Goal: Transaction & Acquisition: Book appointment/travel/reservation

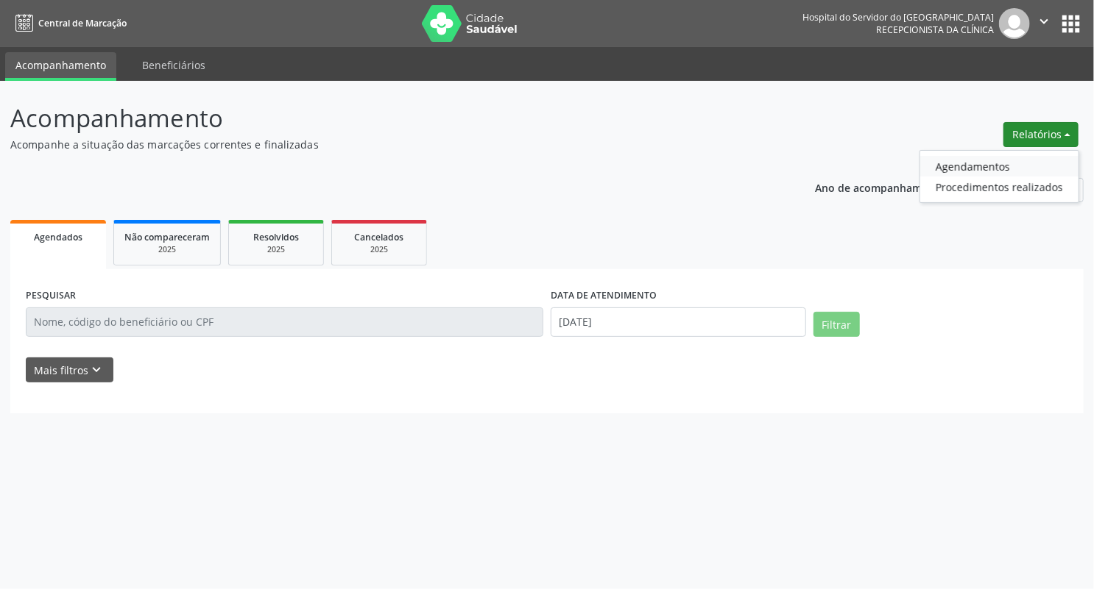
click at [976, 169] on link "Agendamentos" at bounding box center [999, 166] width 158 height 21
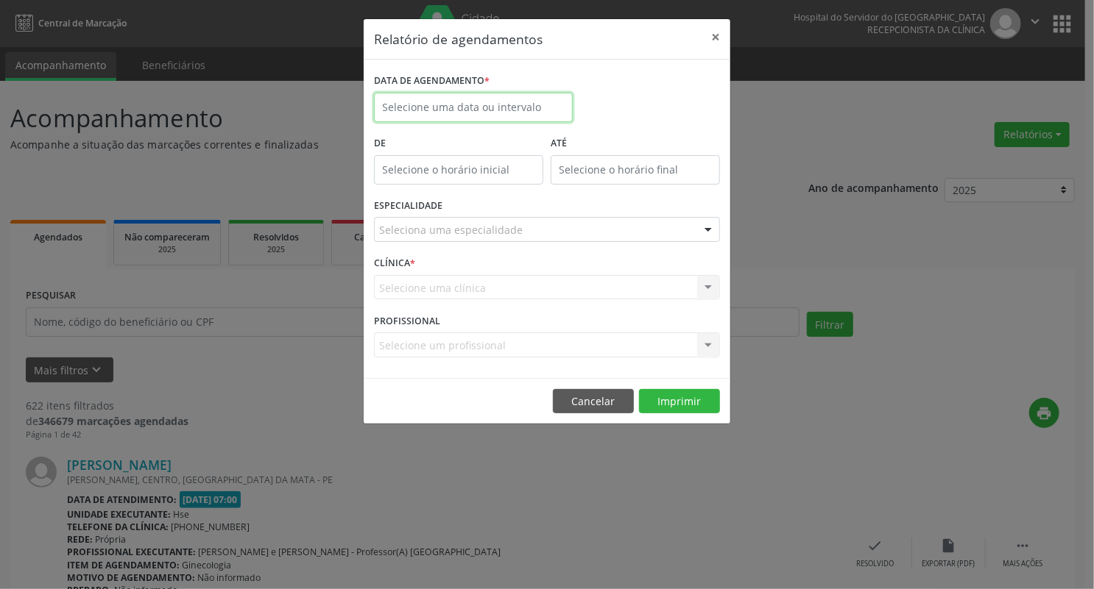
click at [502, 97] on input "text" at bounding box center [473, 107] width 199 height 29
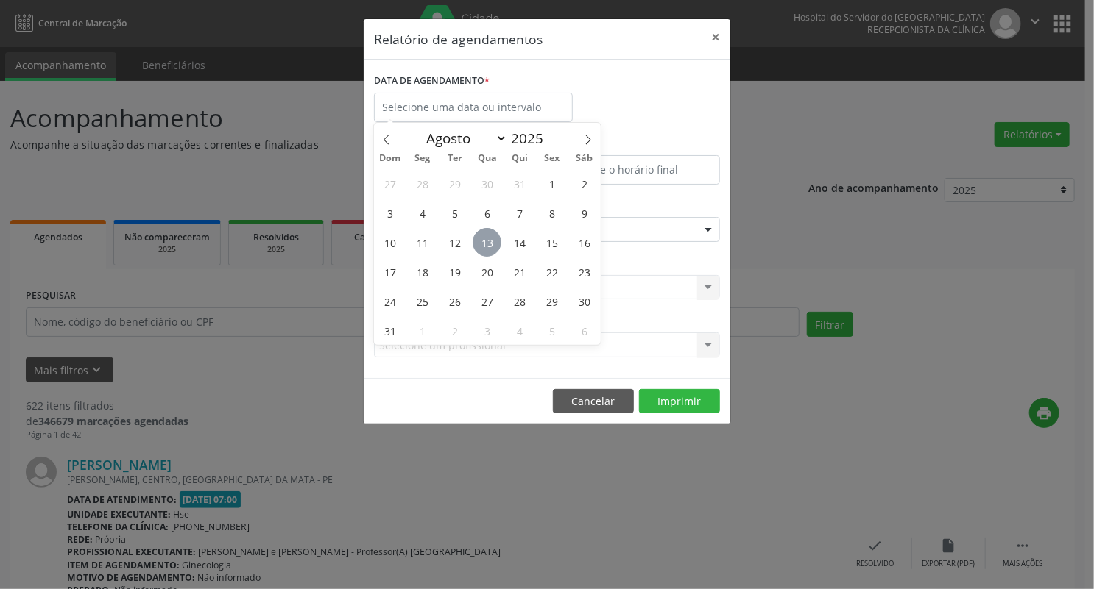
click at [489, 243] on span "13" at bounding box center [486, 242] width 29 height 29
type input "[DATE]"
click at [489, 235] on span "13" at bounding box center [486, 242] width 29 height 29
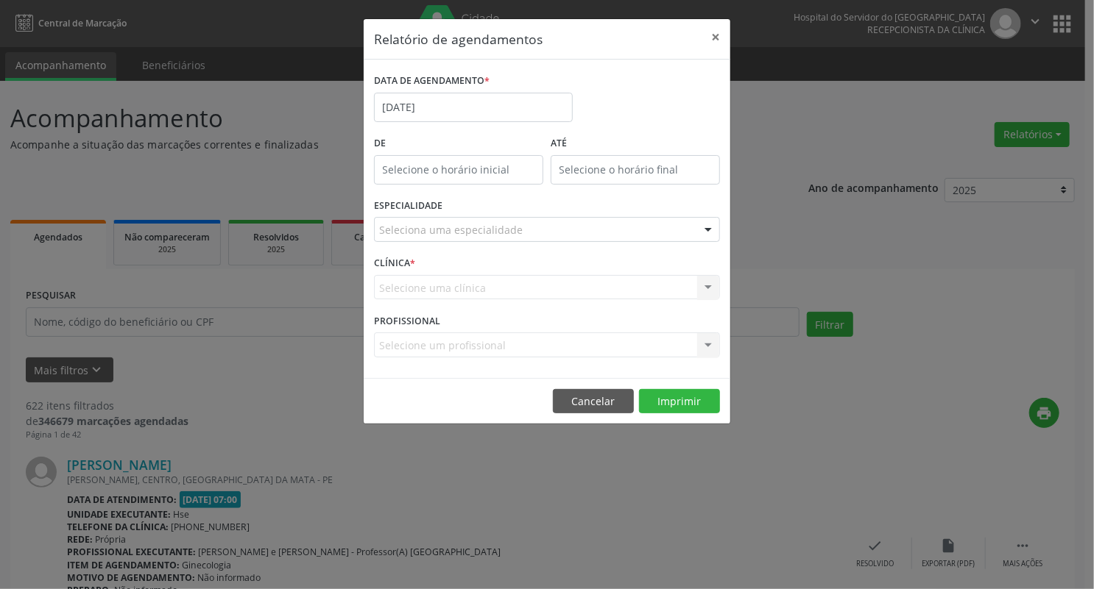
type input "12:00"
click at [408, 168] on input "12:00" at bounding box center [458, 169] width 169 height 29
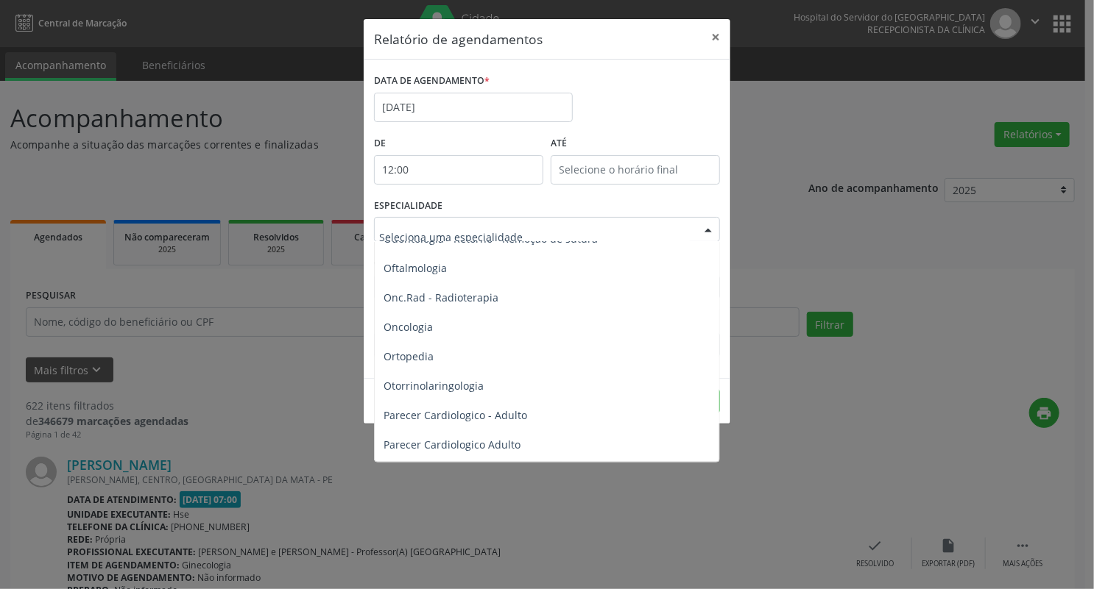
scroll to position [2002, 0]
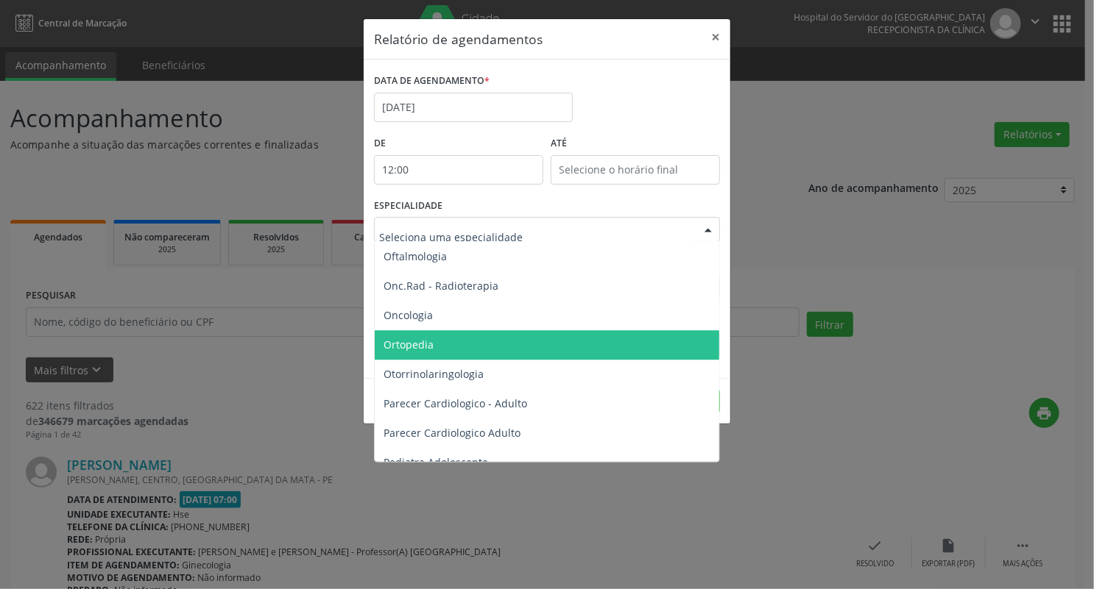
click at [485, 339] on span "Ortopedia" at bounding box center [548, 344] width 347 height 29
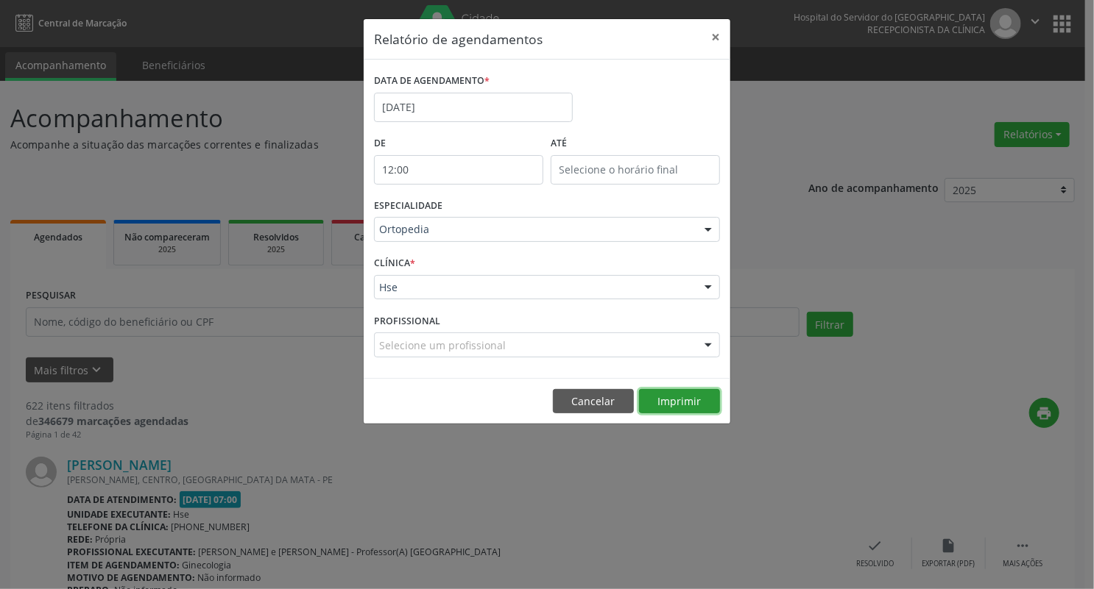
click at [670, 400] on button "Imprimir" at bounding box center [679, 401] width 81 height 25
